Goal: Task Accomplishment & Management: Manage account settings

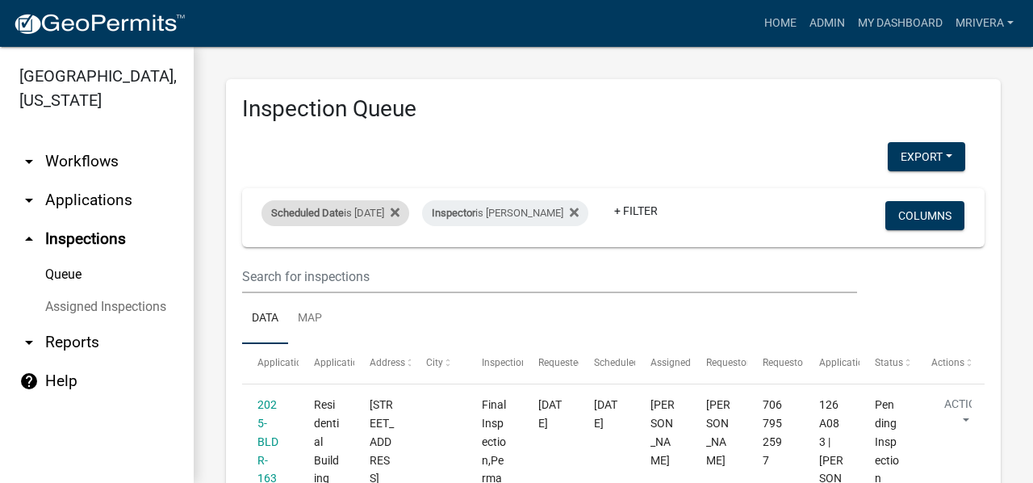
click at [376, 212] on div "Scheduled Date is [DATE]" at bounding box center [336, 213] width 148 height 26
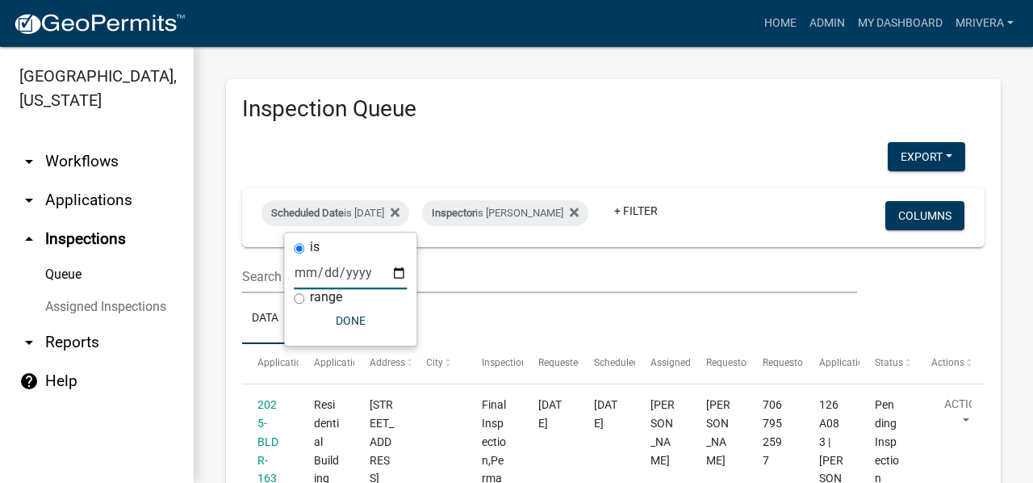
click at [391, 275] on input "[DATE]" at bounding box center [350, 272] width 113 height 33
type input "[DATE]"
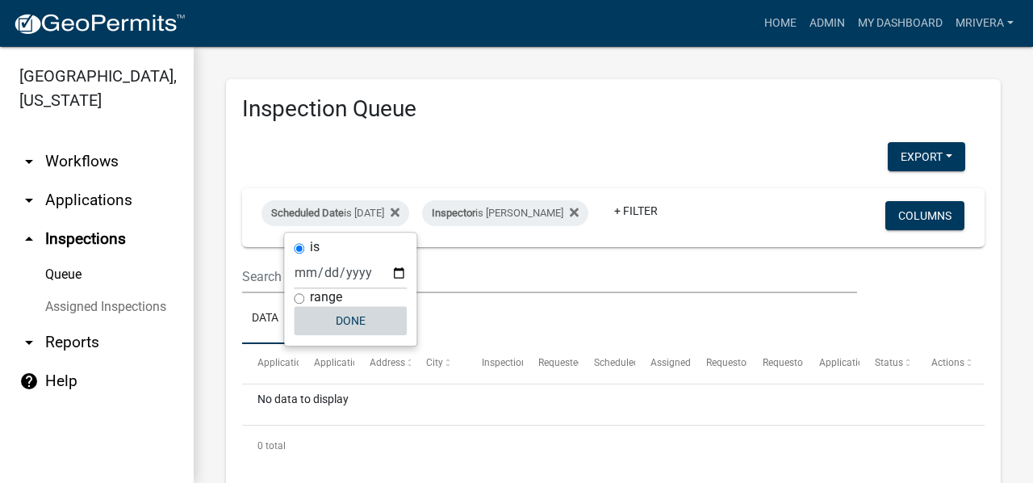
click at [350, 322] on button "Done" at bounding box center [350, 320] width 113 height 29
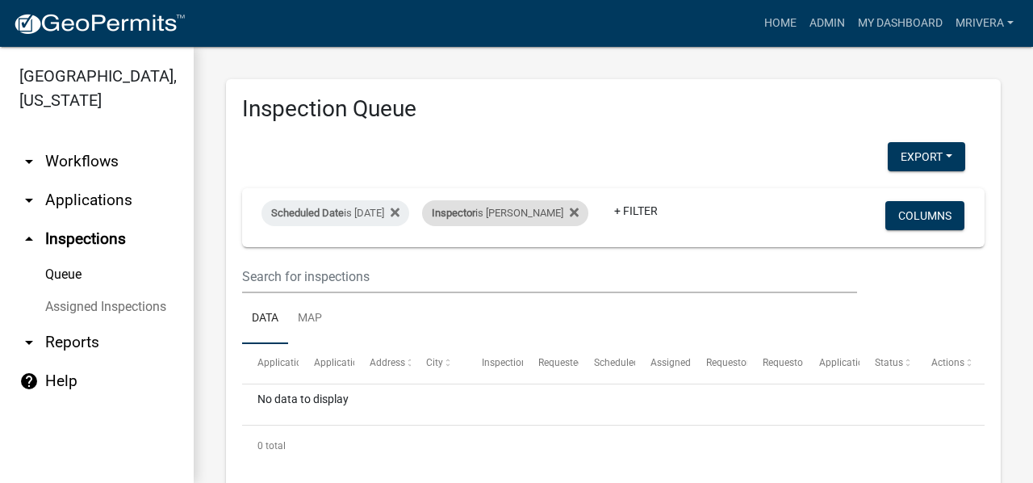
click at [520, 216] on div "Inspector is [PERSON_NAME]" at bounding box center [505, 213] width 166 height 26
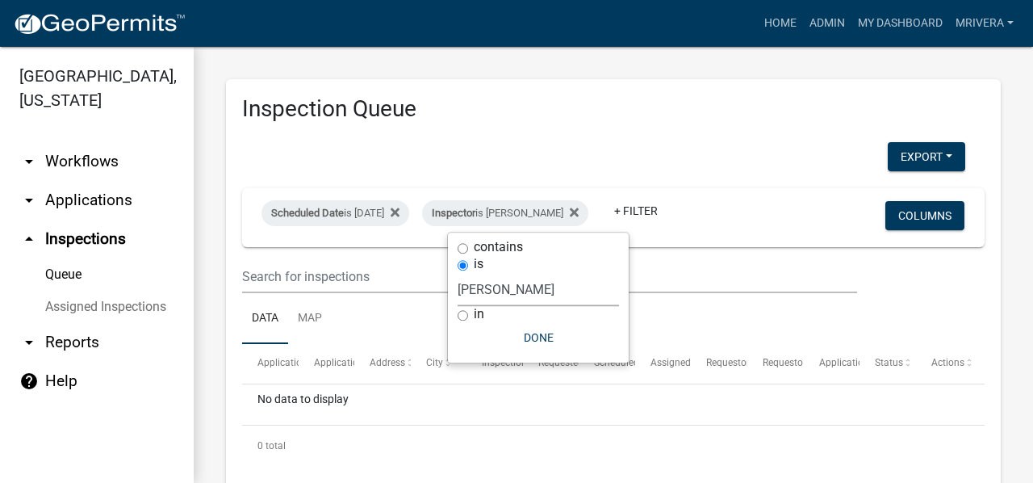
click at [531, 287] on select "Select an option None [PERSON_NAME] [PERSON_NAME] [PERSON_NAME] Quistan [PERSON…" at bounding box center [538, 289] width 161 height 33
select select "07642ab0-564c-47bb-824b-0ccf2da83593"
click at [458, 273] on select "Select an option None [PERSON_NAME] [PERSON_NAME] [PERSON_NAME] Quistan [PERSON…" at bounding box center [538, 289] width 161 height 33
click at [511, 327] on button "Done" at bounding box center [531, 337] width 161 height 29
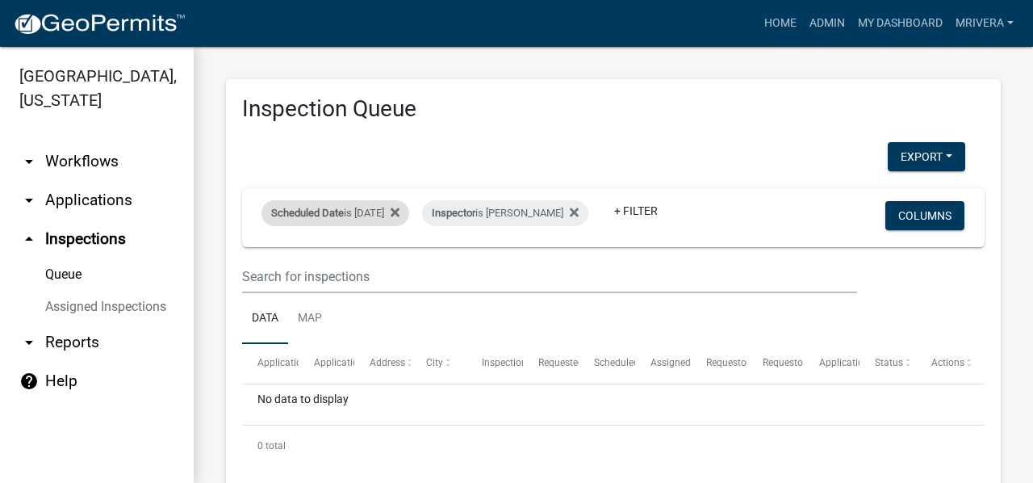
click at [352, 205] on div "Scheduled Date is [DATE]" at bounding box center [336, 213] width 148 height 26
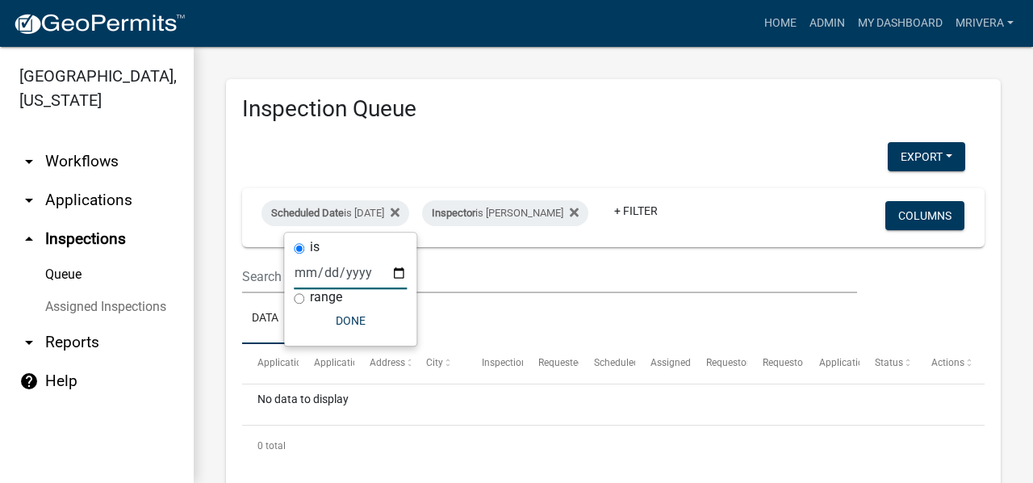
click at [400, 274] on input "[DATE]" at bounding box center [350, 272] width 113 height 33
type input "[DATE]"
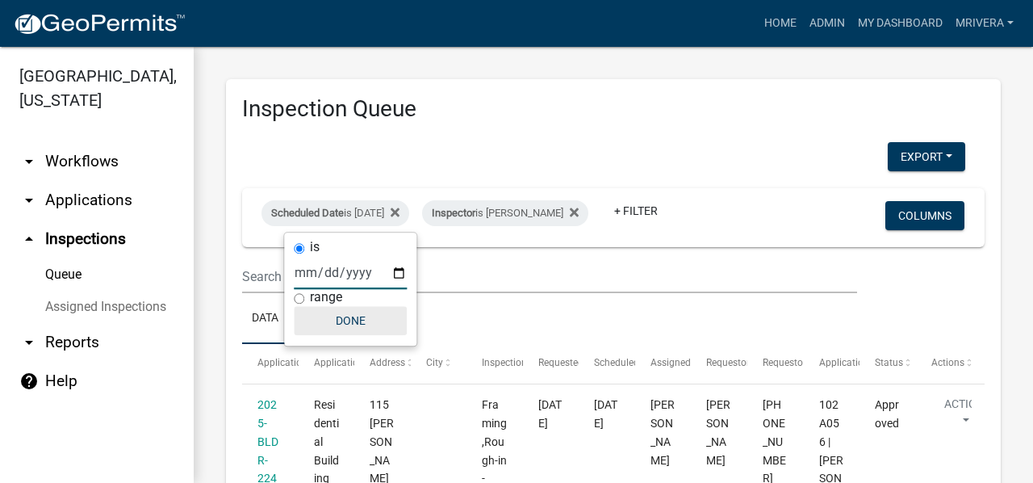
click at [358, 329] on button "Done" at bounding box center [350, 320] width 113 height 29
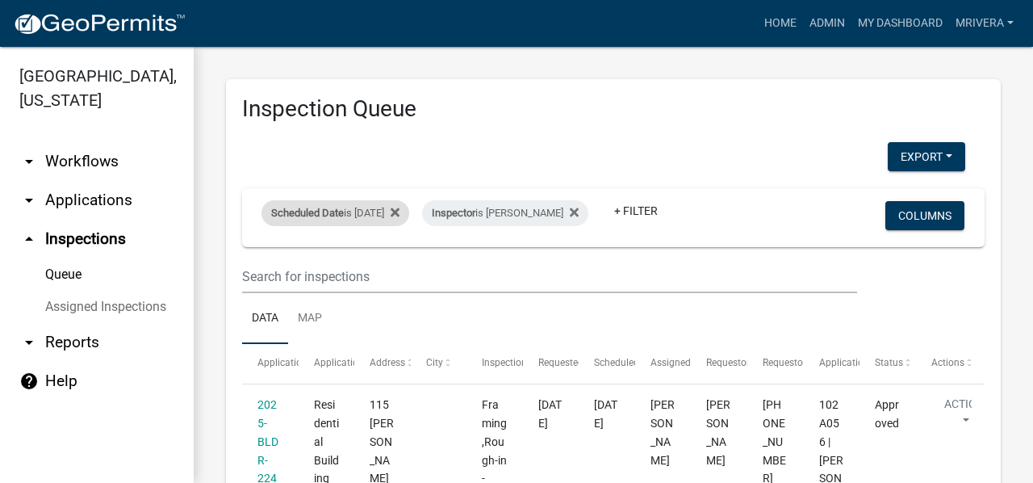
click at [368, 212] on div "Scheduled Date is [DATE]" at bounding box center [336, 213] width 148 height 26
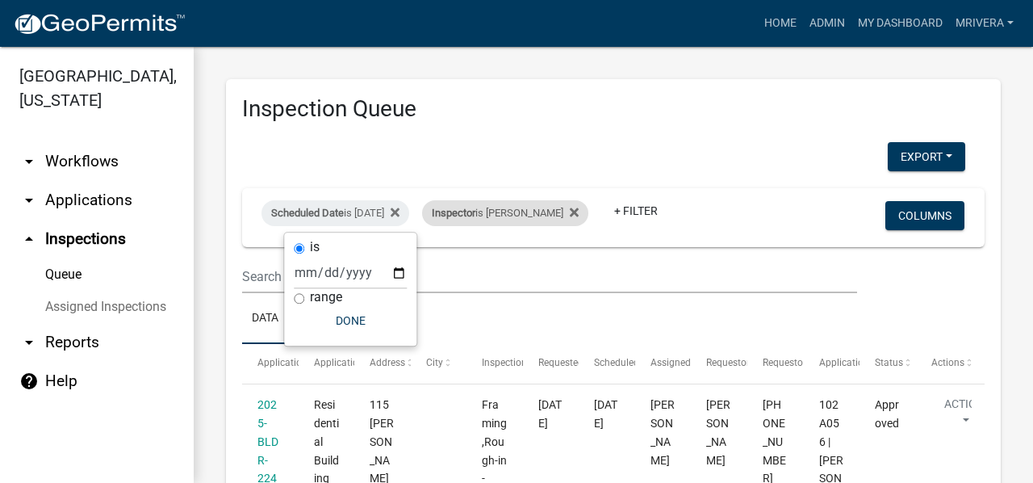
click at [496, 220] on div "Inspector is [PERSON_NAME]" at bounding box center [505, 213] width 166 height 26
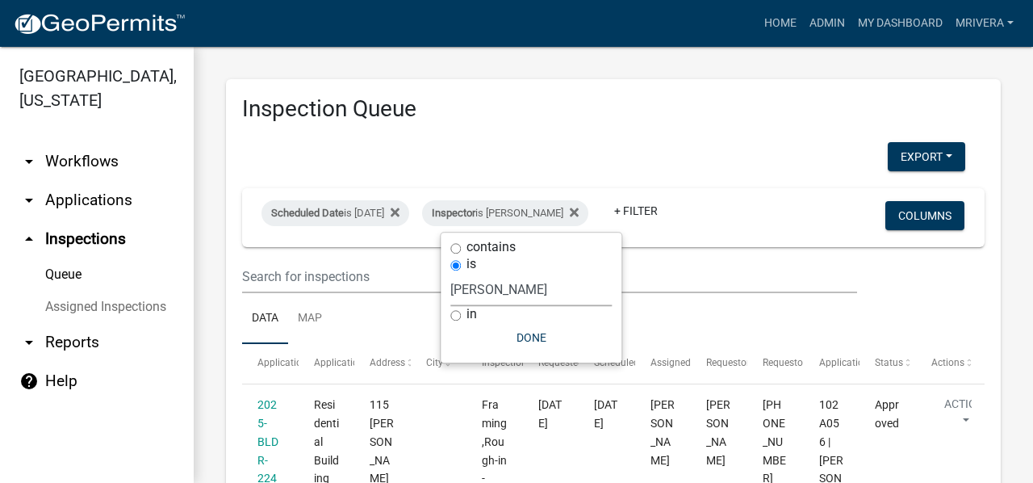
click at [504, 287] on select "Select an option None [PERSON_NAME] [PERSON_NAME] [PERSON_NAME] Quistan [PERSON…" at bounding box center [531, 289] width 161 height 33
select select "a0ea4169-8540-4a2c-b9f4-cf4c1ffdeb95"
click at [457, 273] on select "Select an option None [PERSON_NAME] [PERSON_NAME] [PERSON_NAME] Quistan [PERSON…" at bounding box center [531, 289] width 161 height 33
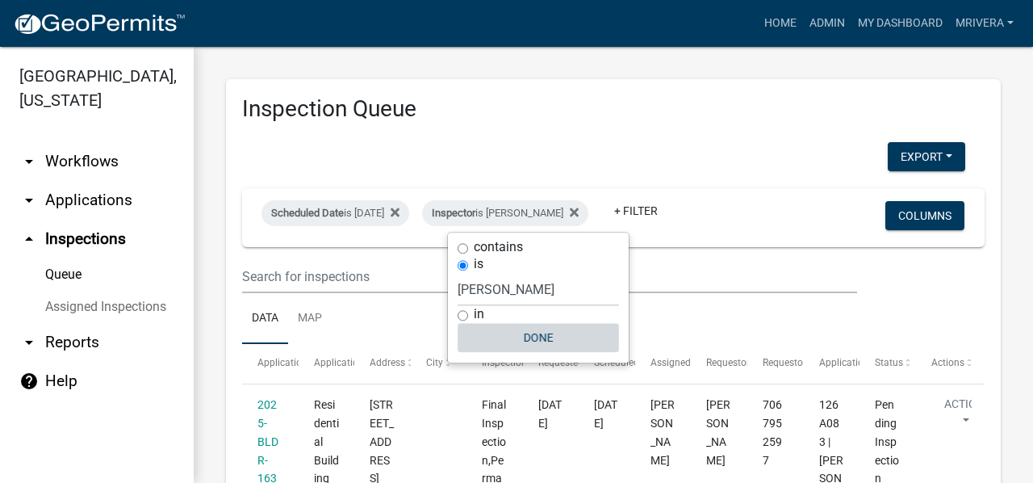
click at [531, 342] on button "Done" at bounding box center [538, 337] width 161 height 29
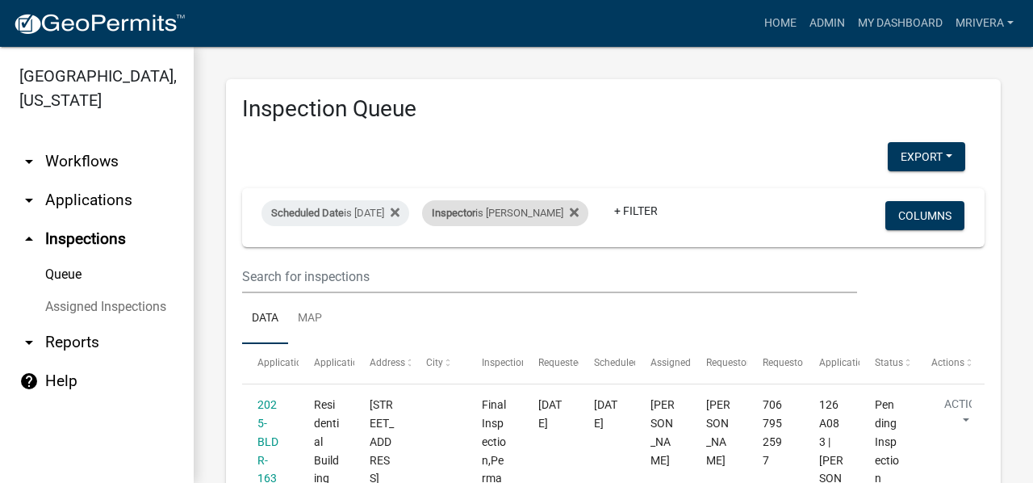
click at [507, 220] on div "Inspector is [PERSON_NAME]" at bounding box center [505, 213] width 166 height 26
select select "a0ea4169-8540-4a2c-b9f4-cf4c1ffdeb95"
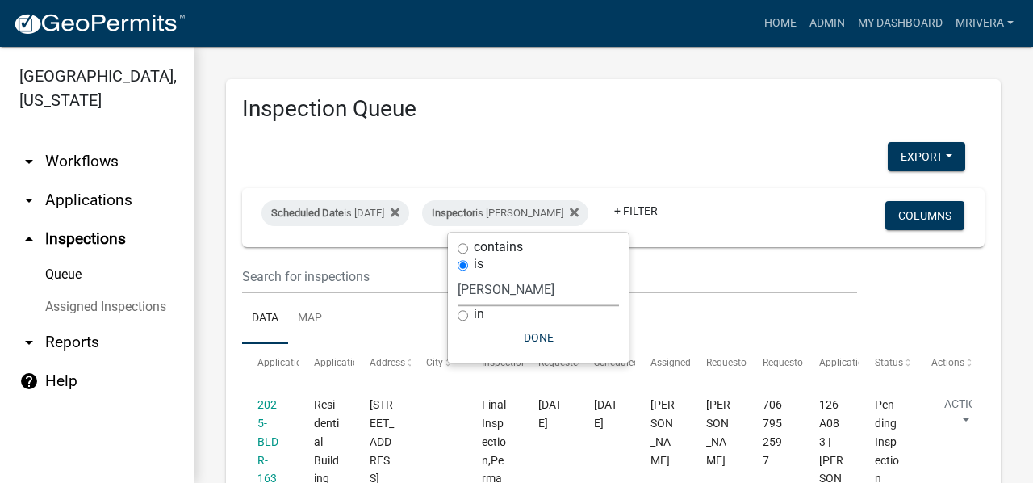
click at [511, 290] on select "Select an option None [PERSON_NAME] [PERSON_NAME] [PERSON_NAME] Quistan [PERSON…" at bounding box center [538, 289] width 161 height 33
click at [367, 215] on div "Scheduled Date is [DATE]" at bounding box center [336, 213] width 148 height 26
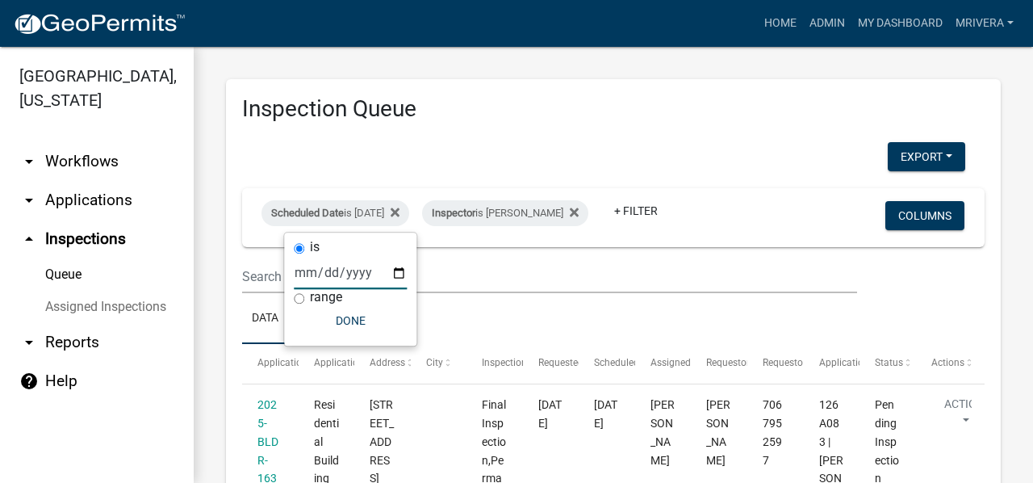
click at [398, 275] on input "[DATE]" at bounding box center [350, 272] width 113 height 33
type input "[DATE]"
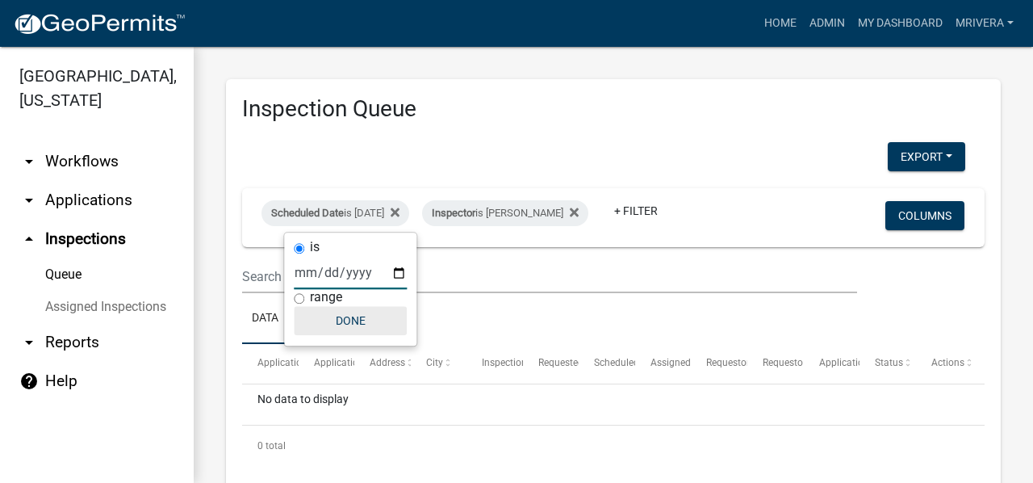
click at [347, 325] on button "Done" at bounding box center [350, 320] width 113 height 29
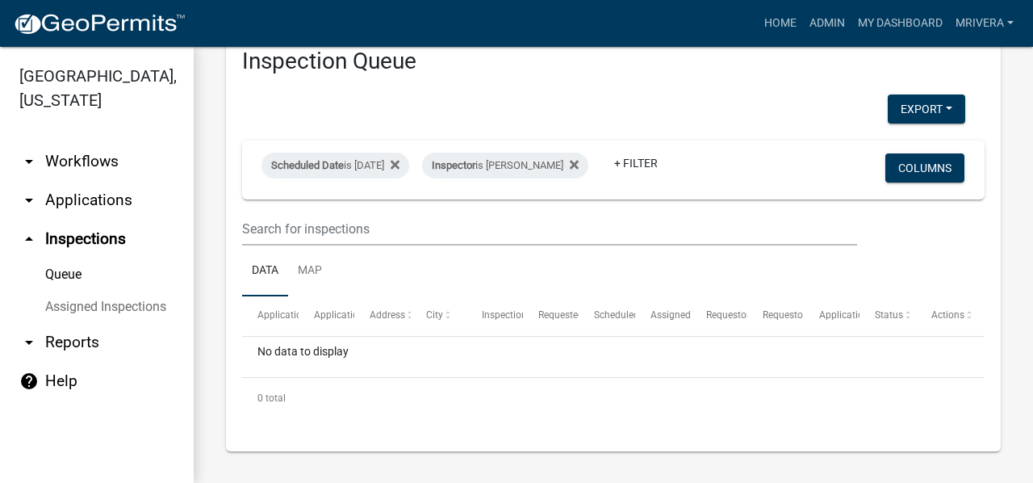
scroll to position [48, 0]
click at [530, 155] on div "Inspector is [PERSON_NAME]" at bounding box center [505, 165] width 166 height 26
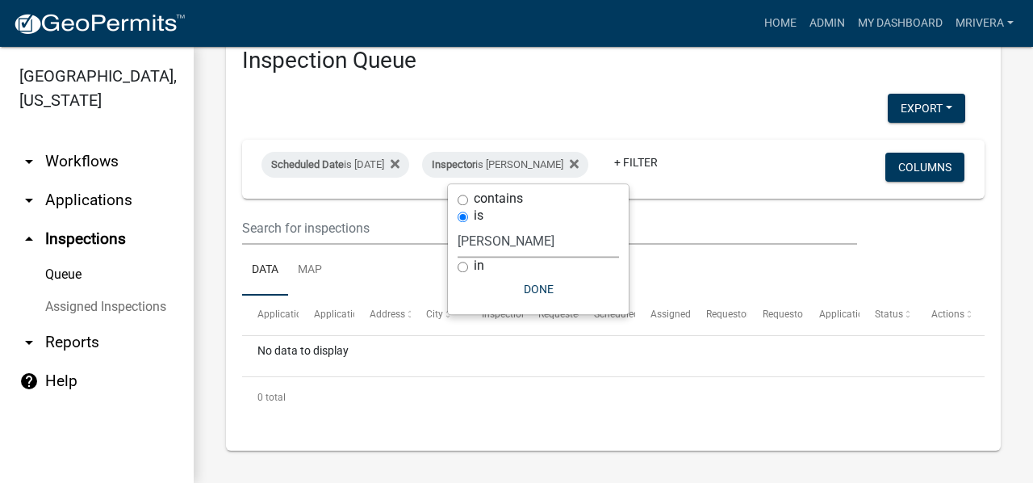
click at [549, 233] on select "Select an option None [PERSON_NAME] [PERSON_NAME] [PERSON_NAME] Quistan [PERSON…" at bounding box center [538, 240] width 161 height 33
select select "07642ab0-564c-47bb-824b-0ccf2da83593"
click at [458, 224] on select "Select an option None [PERSON_NAME] [PERSON_NAME] [PERSON_NAME] Quistan [PERSON…" at bounding box center [538, 240] width 161 height 33
click at [533, 291] on button "Done" at bounding box center [531, 289] width 161 height 29
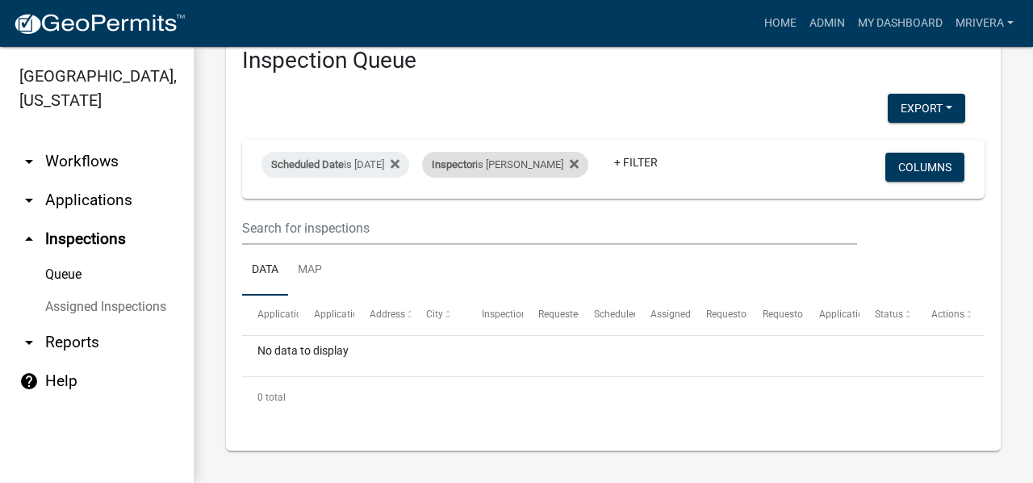
click at [526, 159] on div "Inspector is [PERSON_NAME]" at bounding box center [505, 165] width 166 height 26
select select "07642ab0-564c-47bb-824b-0ccf2da83593"
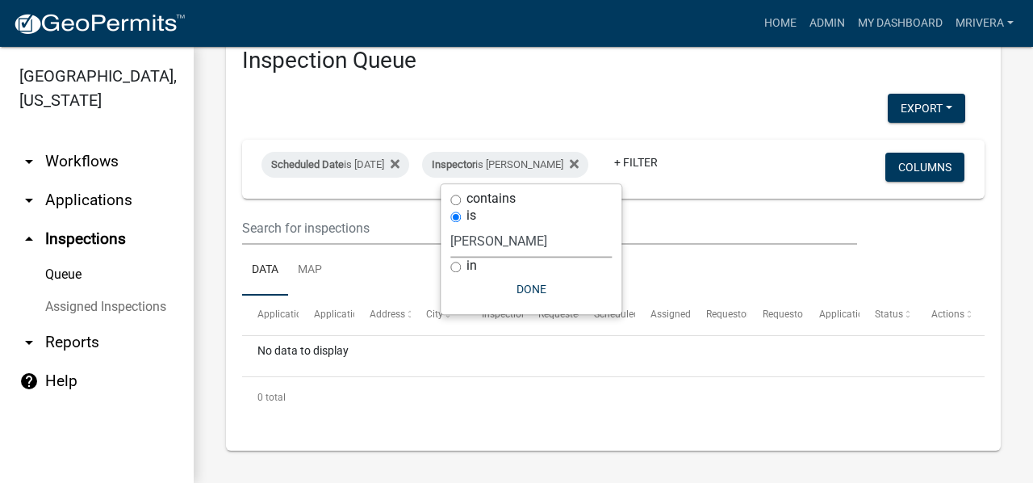
click at [504, 234] on select "Select an option None [PERSON_NAME] [PERSON_NAME] [PERSON_NAME] Quistan [PERSON…" at bounding box center [531, 240] width 161 height 33
click at [678, 232] on input "text" at bounding box center [549, 228] width 615 height 33
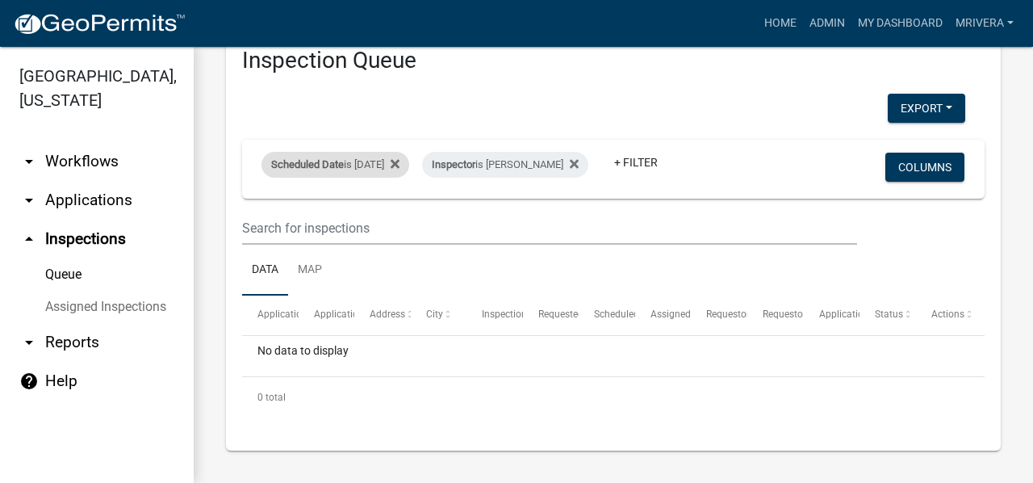
click at [358, 163] on div "Scheduled Date is [DATE]" at bounding box center [336, 165] width 148 height 26
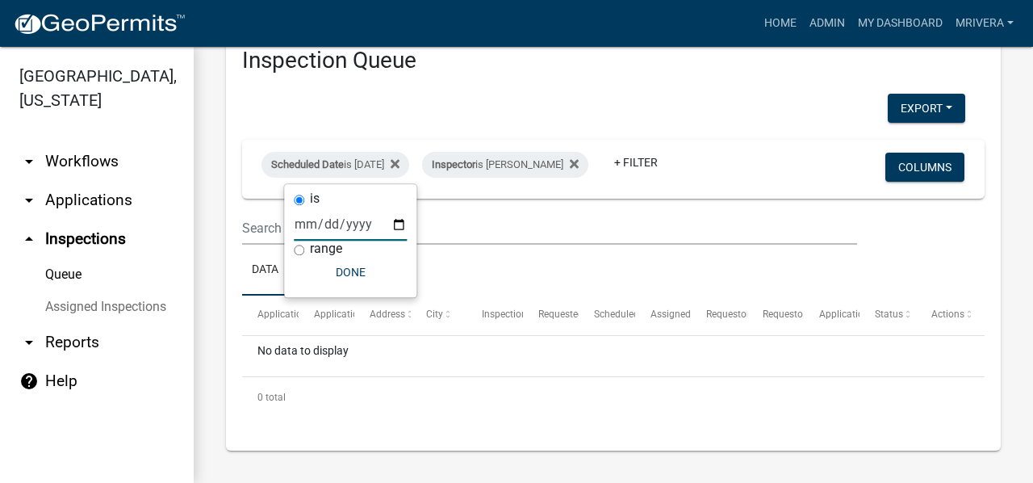
click at [392, 222] on input "[DATE]" at bounding box center [350, 224] width 113 height 33
type input "[DATE]"
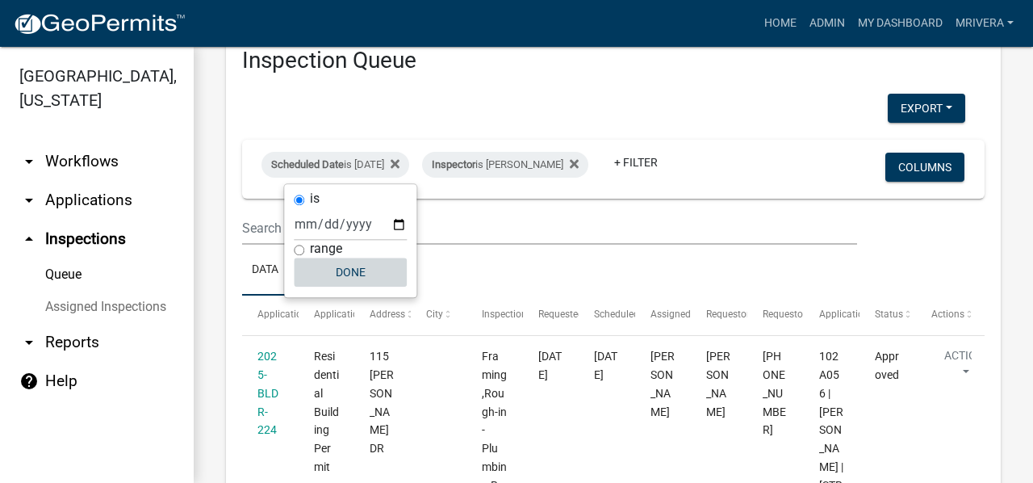
click at [343, 268] on button "Done" at bounding box center [350, 272] width 113 height 29
